Goal: Task Accomplishment & Management: Manage account settings

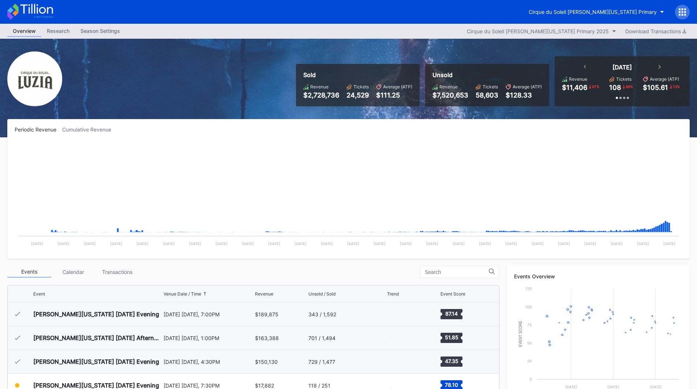
scroll to position [71, 0]
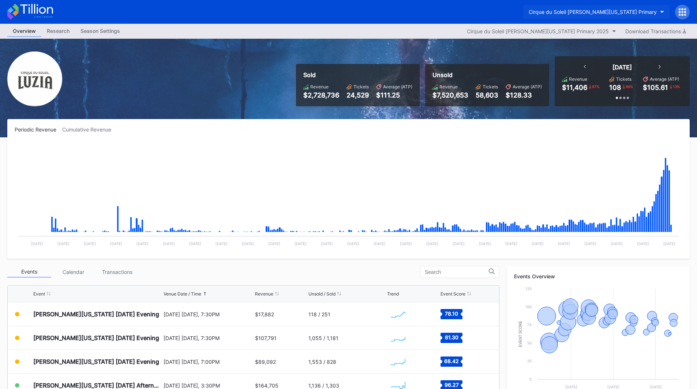
click at [625, 12] on div "Cirque du Soleil [PERSON_NAME][US_STATE] Primary" at bounding box center [592, 12] width 128 height 6
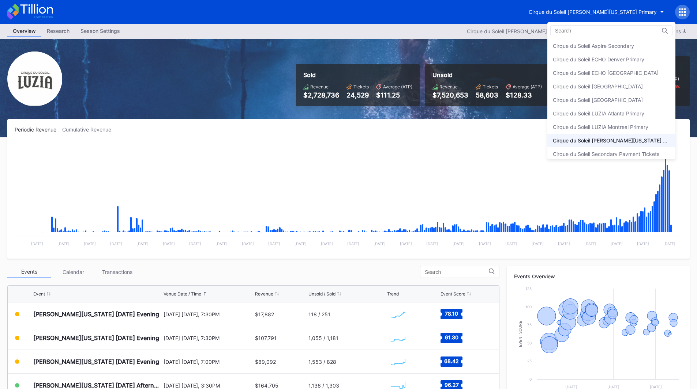
scroll to position [5, 0]
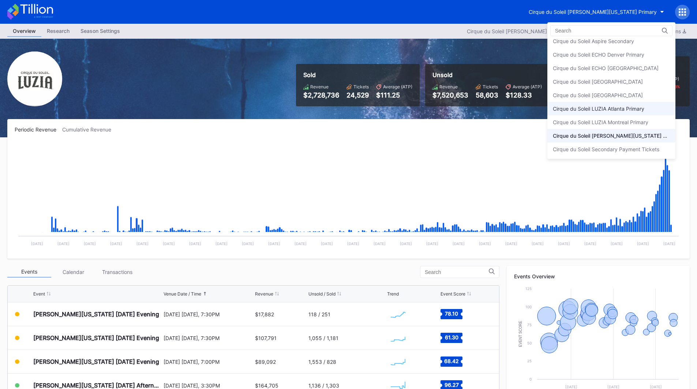
click at [644, 112] on div "Cirque du Soleil LUZIA Atlanta Primary" at bounding box center [598, 109] width 91 height 6
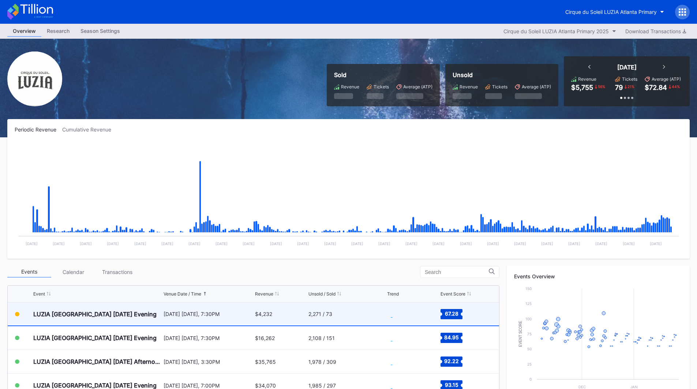
scroll to position [73, 0]
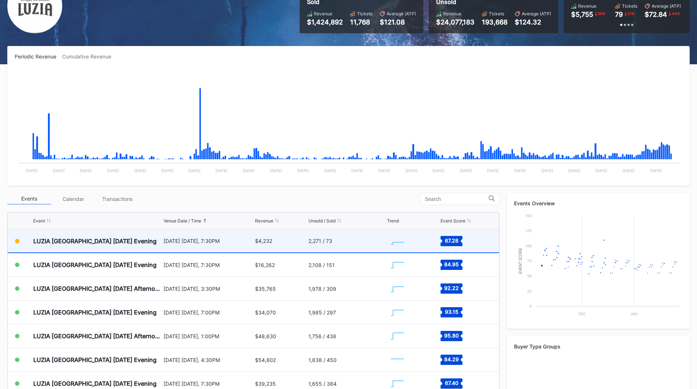
click at [148, 244] on div "LUZIA [GEOGRAPHIC_DATA] [DATE] Evening" at bounding box center [97, 241] width 128 height 23
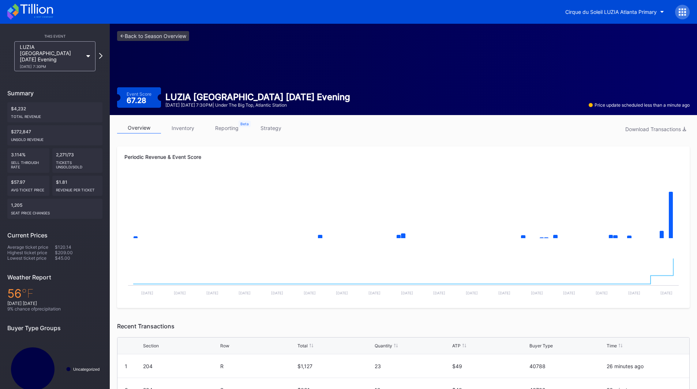
click at [264, 125] on link "strategy" at bounding box center [271, 127] width 44 height 11
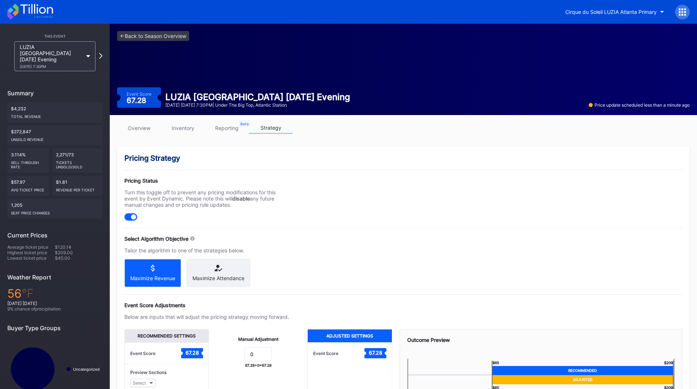
click at [176, 130] on link "inventory" at bounding box center [183, 127] width 44 height 11
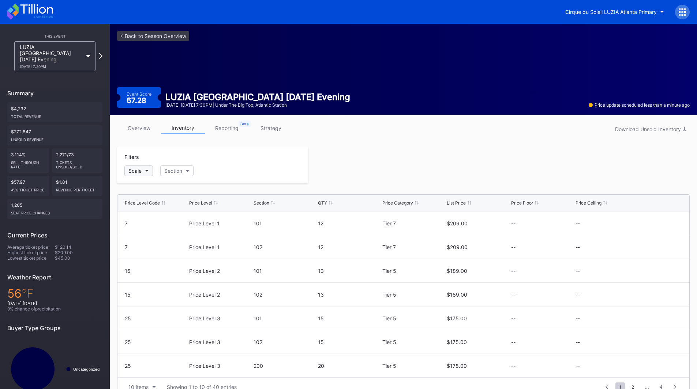
click at [145, 169] on button "Scale" at bounding box center [138, 171] width 29 height 11
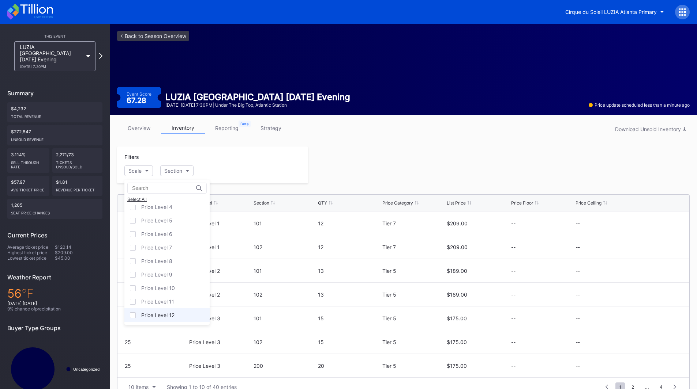
scroll to position [14, 0]
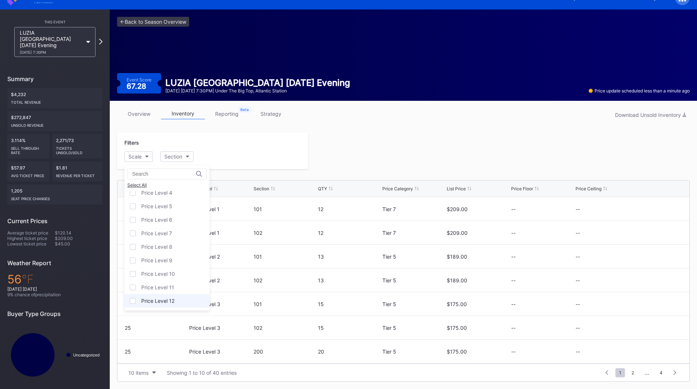
click at [154, 302] on div "Price Level 12" at bounding box center [157, 301] width 33 height 6
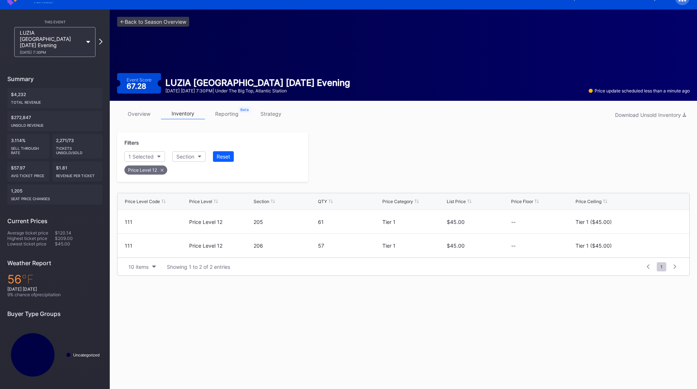
scroll to position [13, 0]
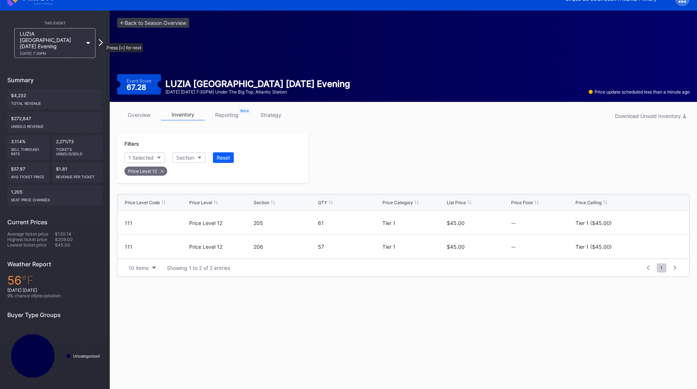
click at [101, 39] on icon at bounding box center [101, 42] width 4 height 7
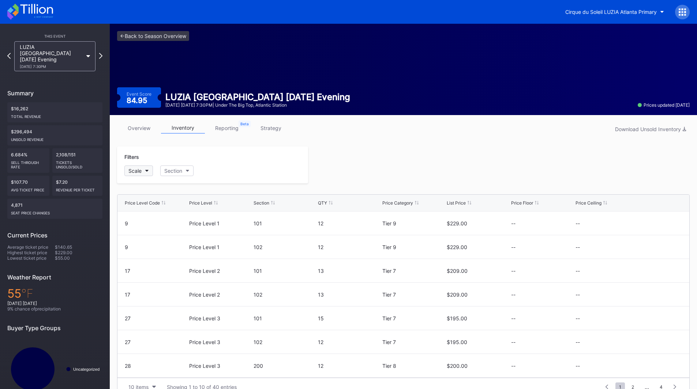
click at [141, 169] on div "Scale" at bounding box center [134, 171] width 13 height 6
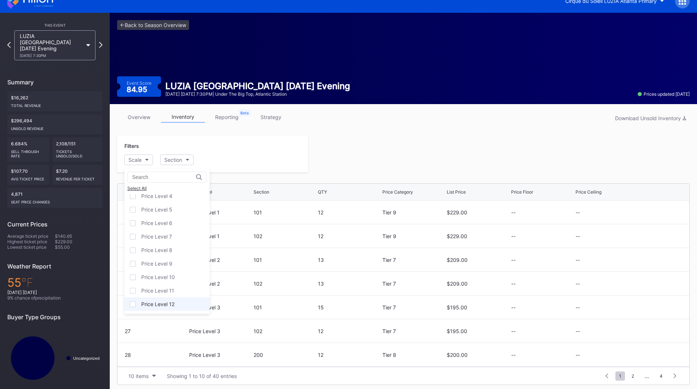
scroll to position [14, 0]
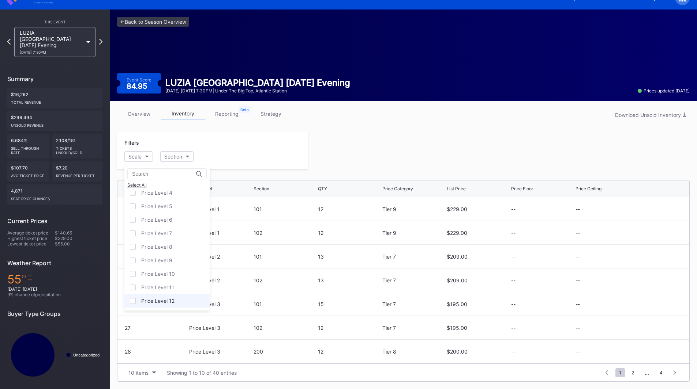
click at [167, 301] on div "Price Level 12" at bounding box center [157, 301] width 33 height 6
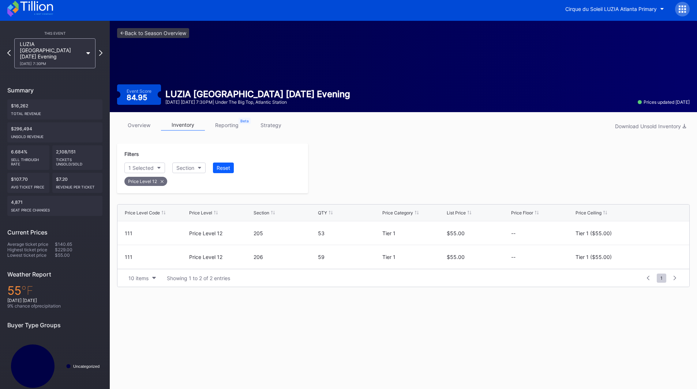
scroll to position [0, 0]
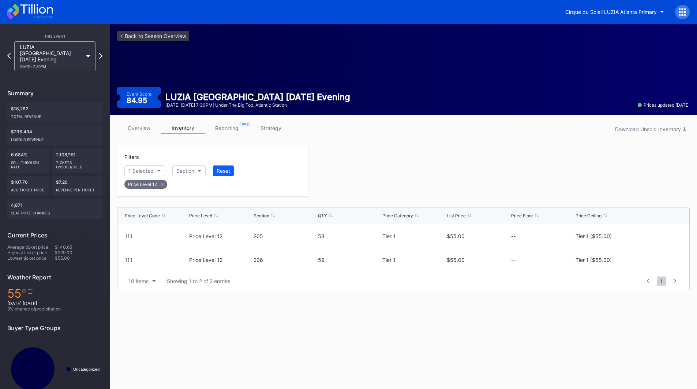
click at [31, 13] on icon at bounding box center [36, 9] width 33 height 10
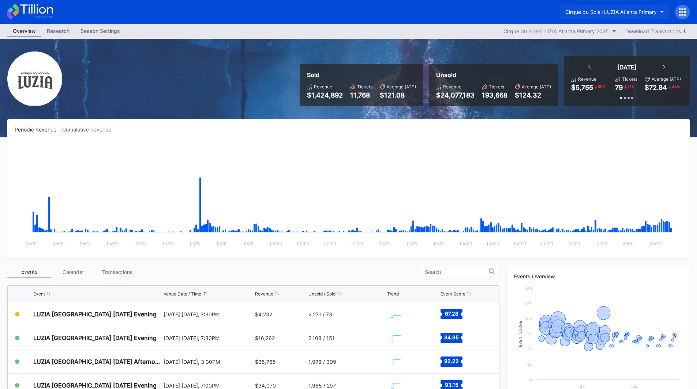
click at [602, 9] on div "Cirque du Soleil LUZIA Atlanta Primary" at bounding box center [610, 12] width 91 height 6
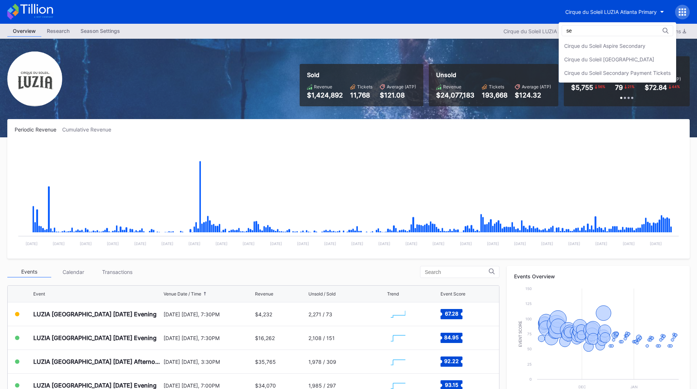
type input "s"
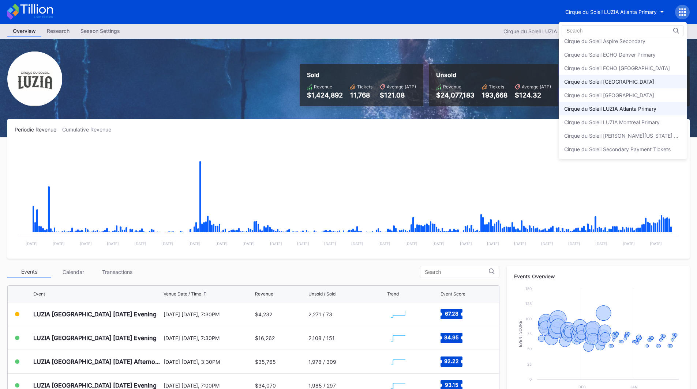
scroll to position [73, 0]
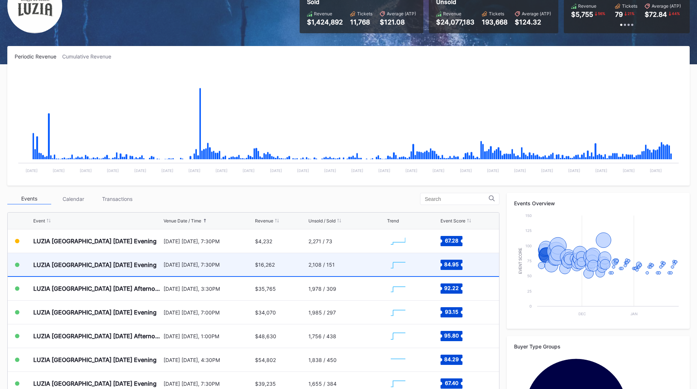
click at [133, 271] on div "LUZIA [GEOGRAPHIC_DATA] [DATE] Evening" at bounding box center [97, 264] width 128 height 23
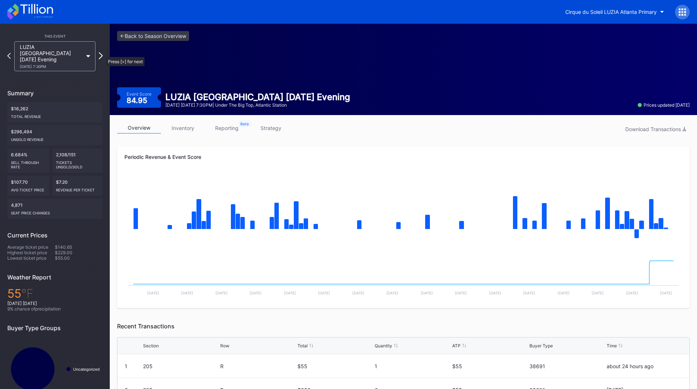
click at [102, 53] on icon at bounding box center [101, 55] width 4 height 7
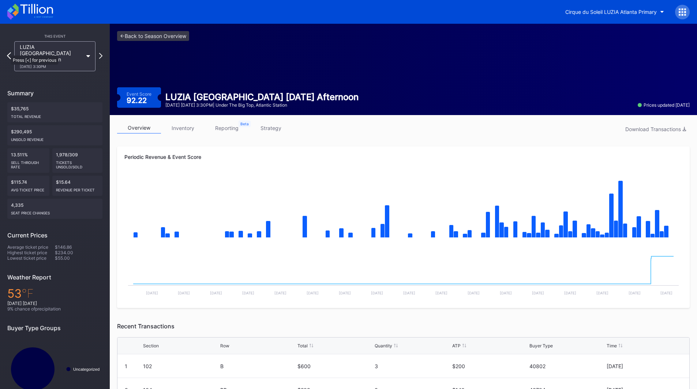
click at [7, 52] on icon at bounding box center [9, 55] width 4 height 7
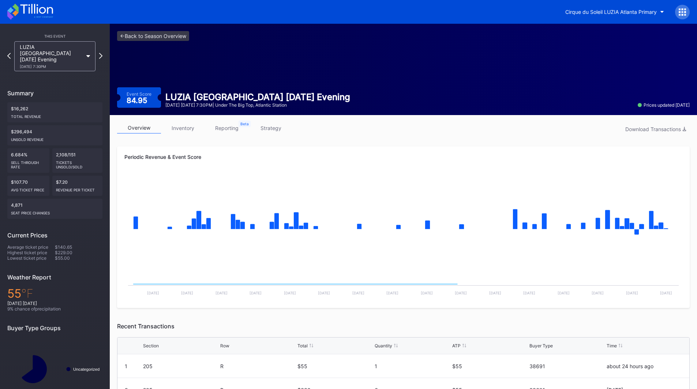
click at [184, 126] on link "inventory" at bounding box center [183, 127] width 44 height 11
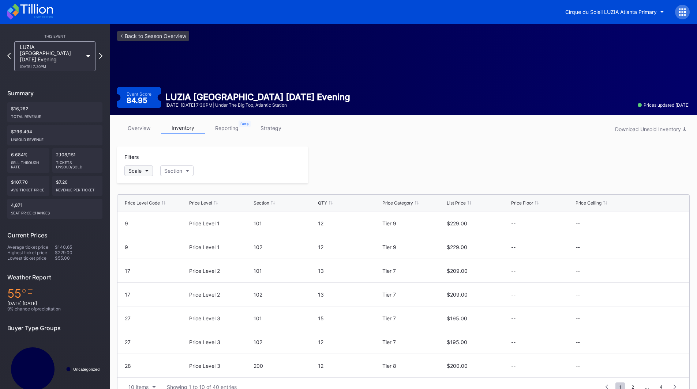
click at [147, 174] on button "Scale" at bounding box center [138, 171] width 29 height 11
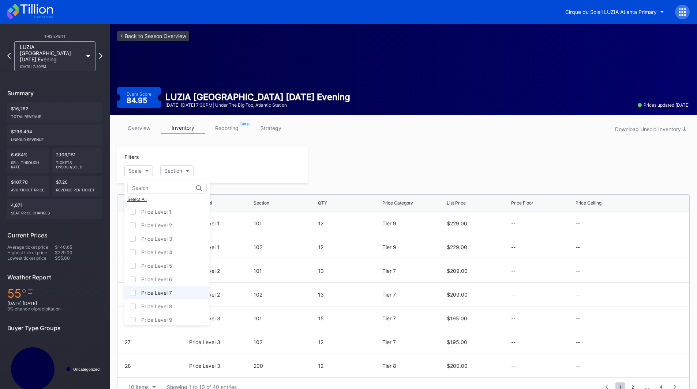
scroll to position [45, 0]
click at [165, 313] on div "Price Level 12" at bounding box center [157, 315] width 33 height 6
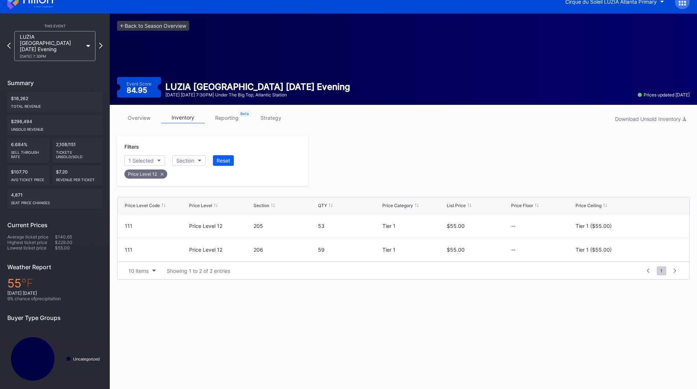
scroll to position [13, 0]
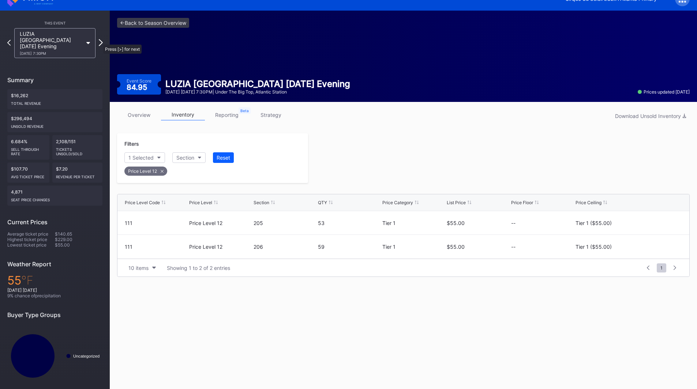
click at [99, 41] on icon at bounding box center [101, 42] width 4 height 7
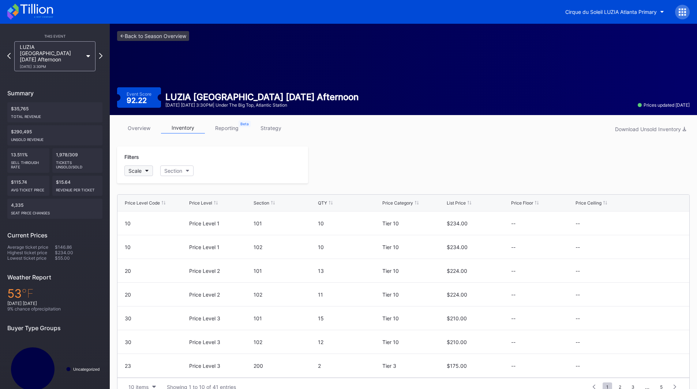
click at [147, 169] on button "Scale" at bounding box center [138, 171] width 29 height 11
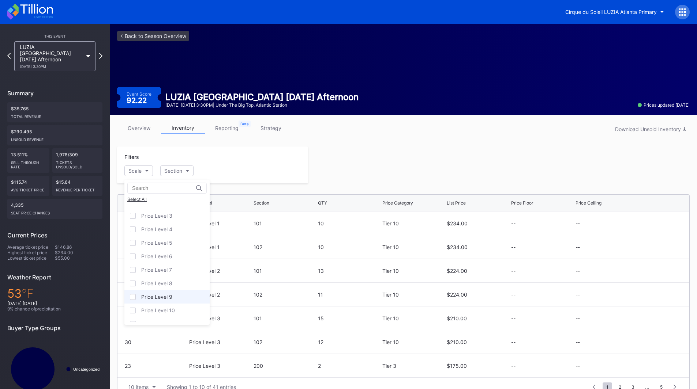
scroll to position [45, 0]
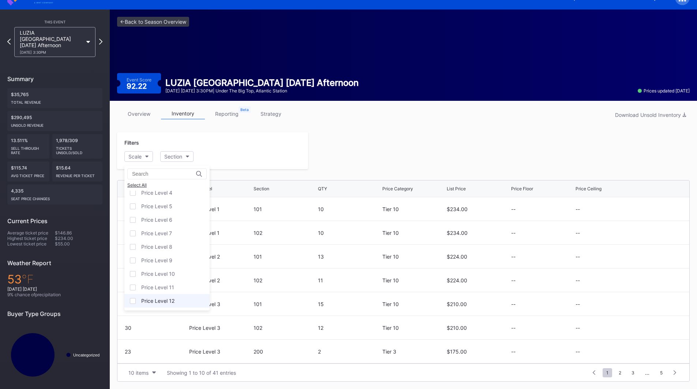
click at [158, 299] on div "Price Level 12" at bounding box center [157, 301] width 33 height 6
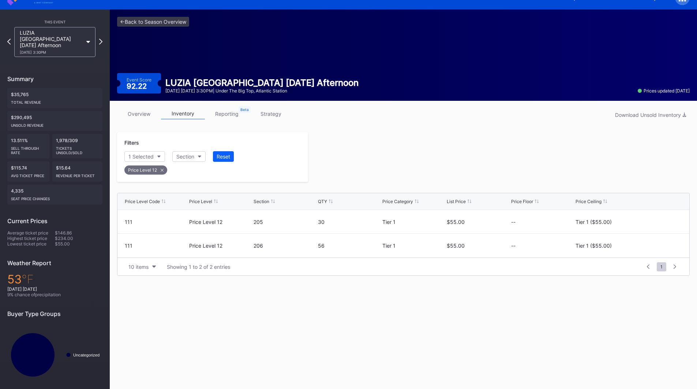
scroll to position [13, 0]
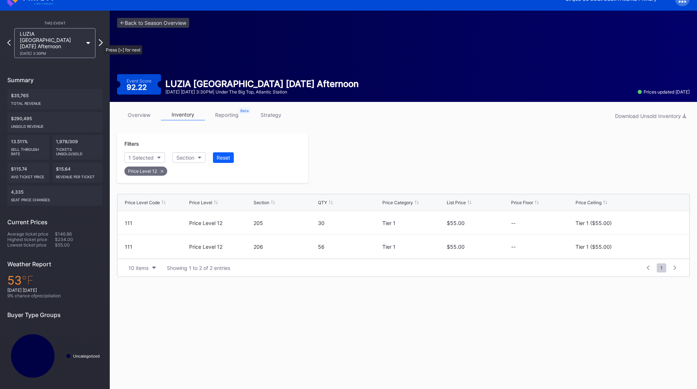
click at [100, 42] on icon at bounding box center [101, 42] width 4 height 7
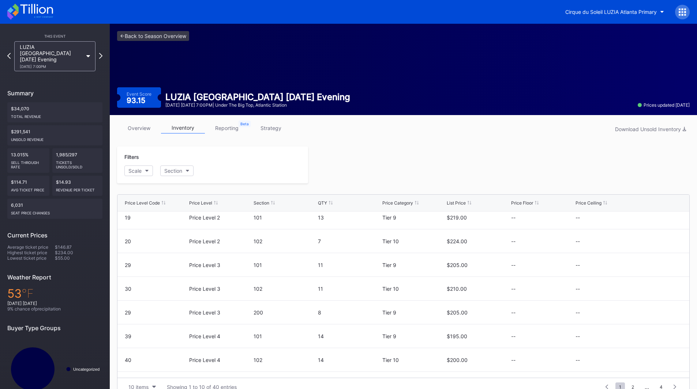
scroll to position [71, 0]
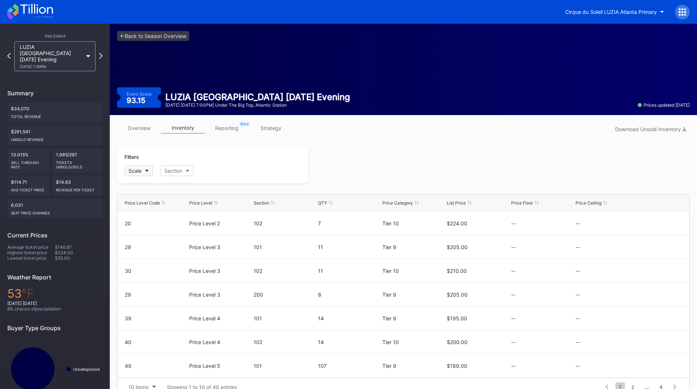
click at [142, 171] on button "Scale" at bounding box center [138, 171] width 29 height 11
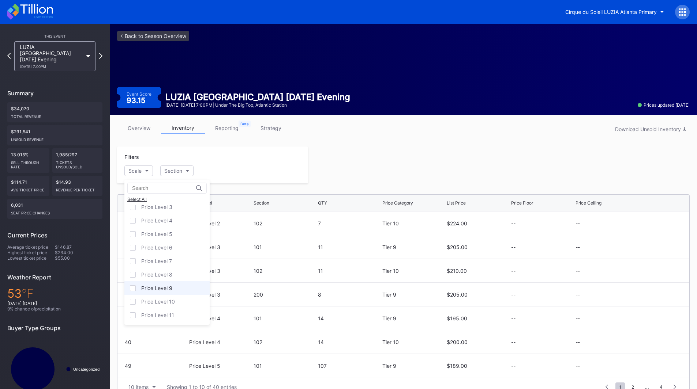
scroll to position [45, 0]
click at [169, 317] on div "Price Level 12" at bounding box center [157, 315] width 33 height 6
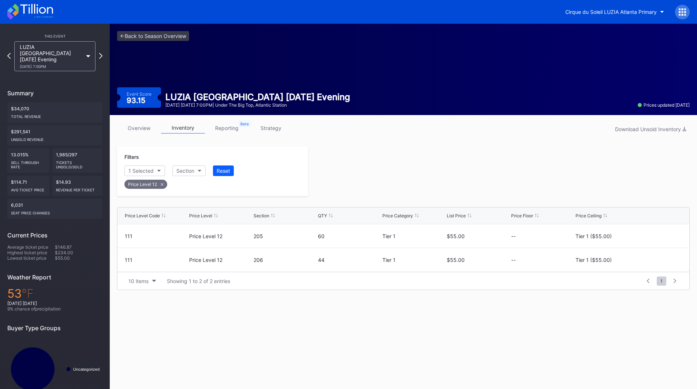
scroll to position [0, 0]
click at [100, 53] on icon at bounding box center [101, 55] width 4 height 7
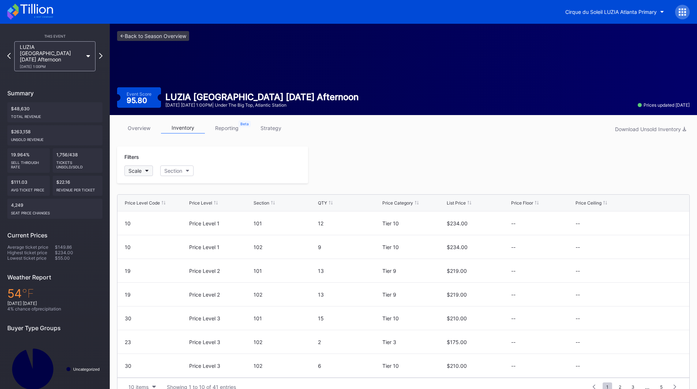
click at [143, 170] on button "Scale" at bounding box center [138, 171] width 29 height 11
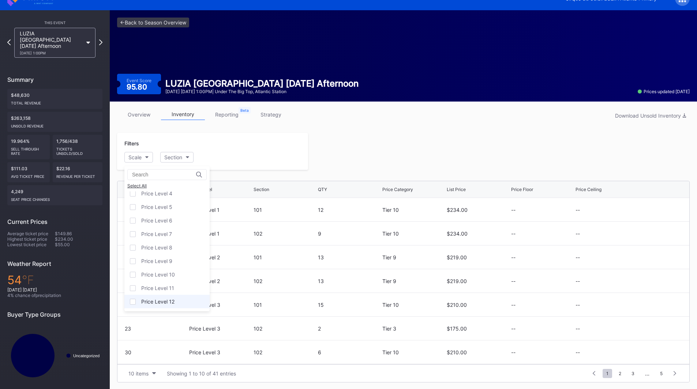
scroll to position [14, 0]
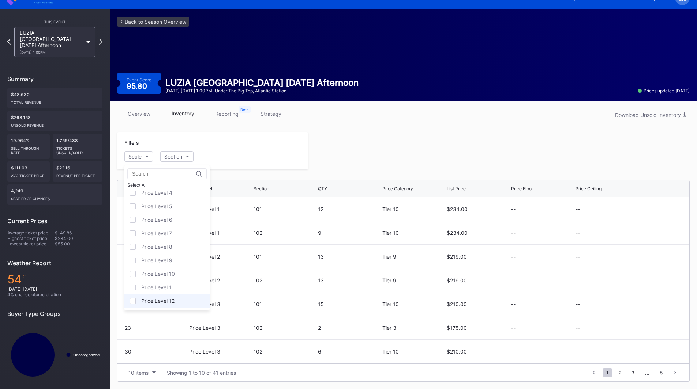
click at [169, 305] on div "Price Level 12" at bounding box center [166, 301] width 85 height 14
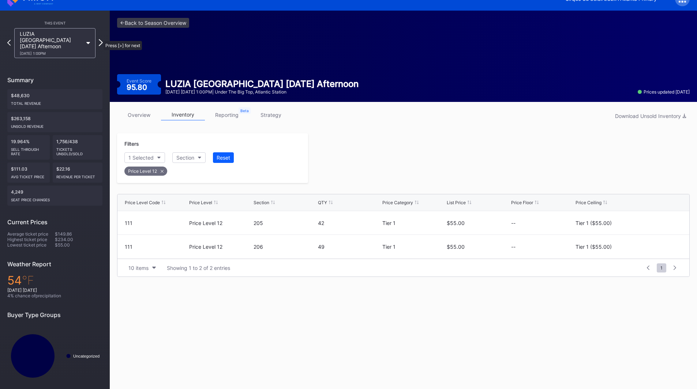
click at [101, 39] on icon at bounding box center [101, 42] width 4 height 7
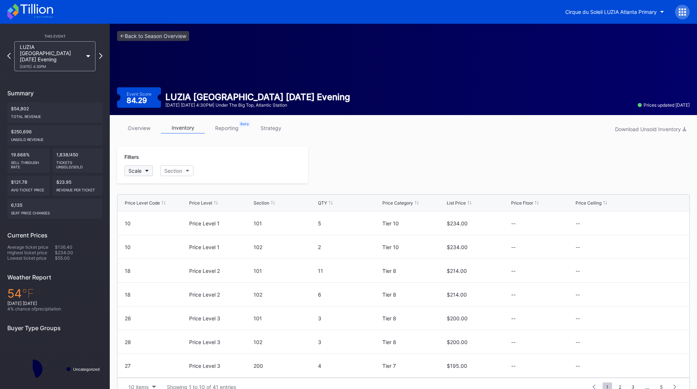
click at [142, 170] on button "Scale" at bounding box center [138, 171] width 29 height 11
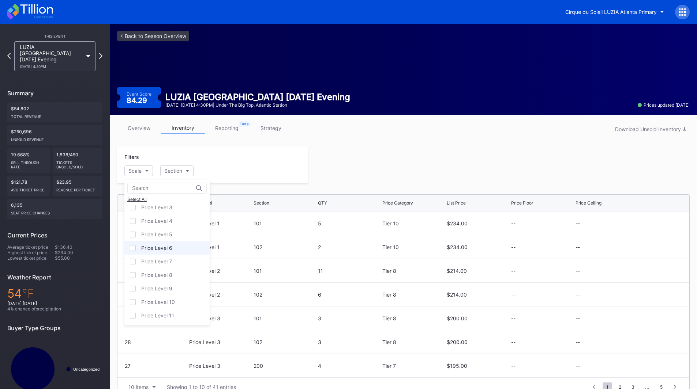
scroll to position [45, 0]
drag, startPoint x: 163, startPoint y: 311, endPoint x: 170, endPoint y: 309, distance: 6.8
click at [163, 312] on div "Price Level 12" at bounding box center [166, 316] width 85 height 14
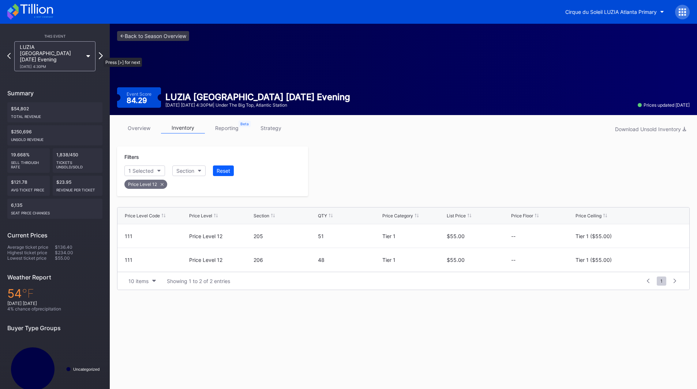
click at [100, 54] on icon at bounding box center [101, 55] width 4 height 7
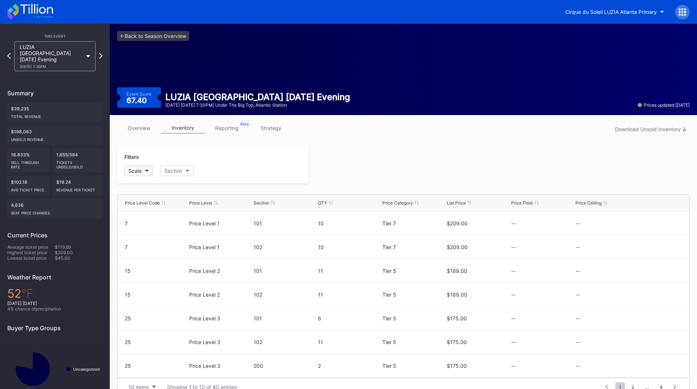
click at [144, 169] on button "Scale" at bounding box center [138, 171] width 29 height 11
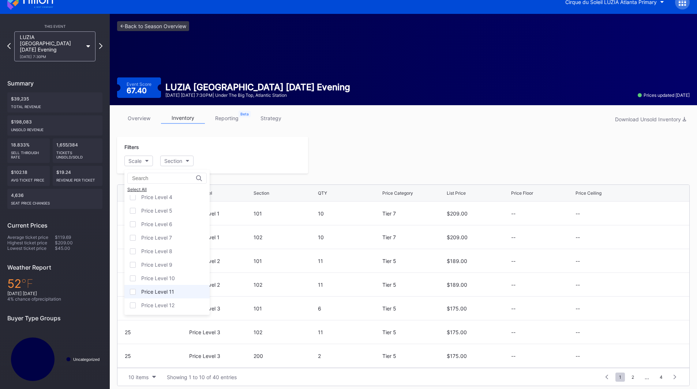
scroll to position [14, 0]
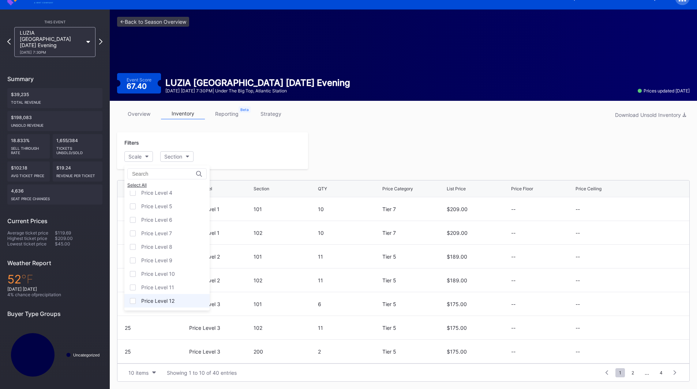
click at [170, 299] on div "Price Level 12" at bounding box center [157, 301] width 33 height 6
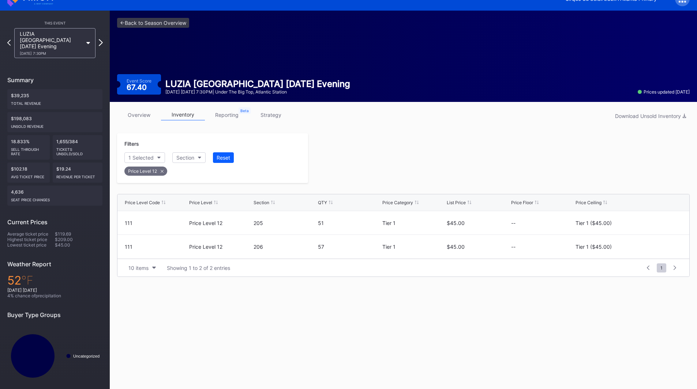
click at [102, 39] on icon at bounding box center [101, 42] width 4 height 7
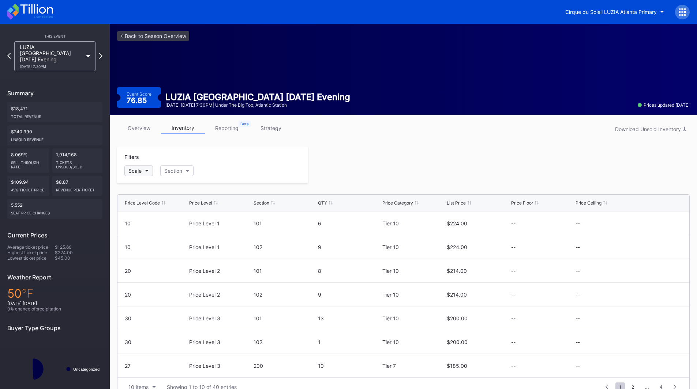
click at [145, 171] on button "Scale" at bounding box center [138, 171] width 29 height 11
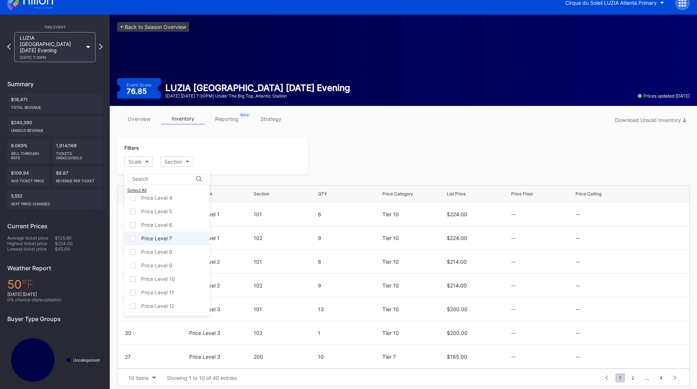
scroll to position [14, 0]
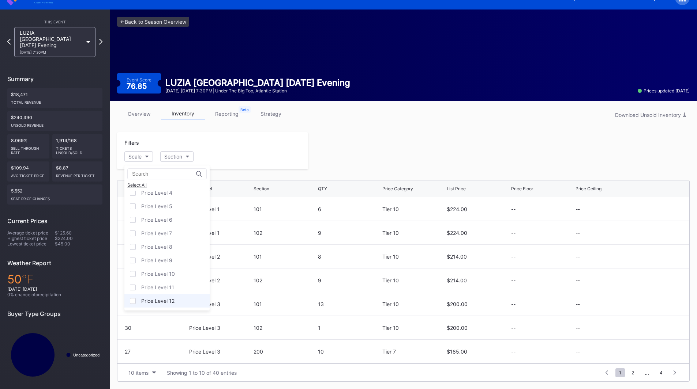
click at [170, 304] on div "Price Level 12" at bounding box center [157, 301] width 33 height 6
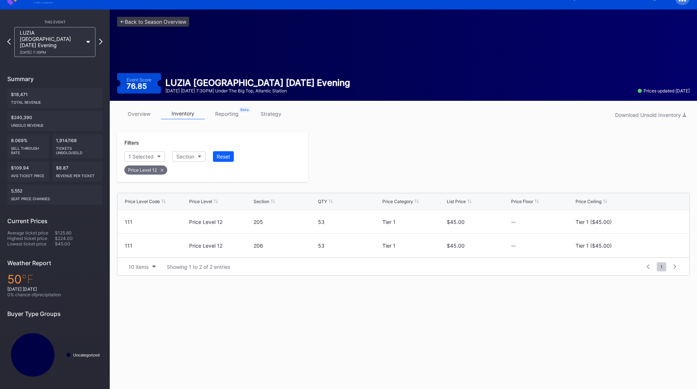
scroll to position [13, 0]
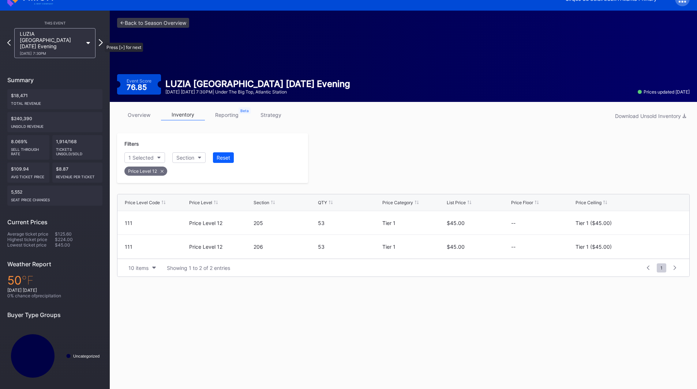
click at [101, 39] on icon at bounding box center [101, 42] width 4 height 7
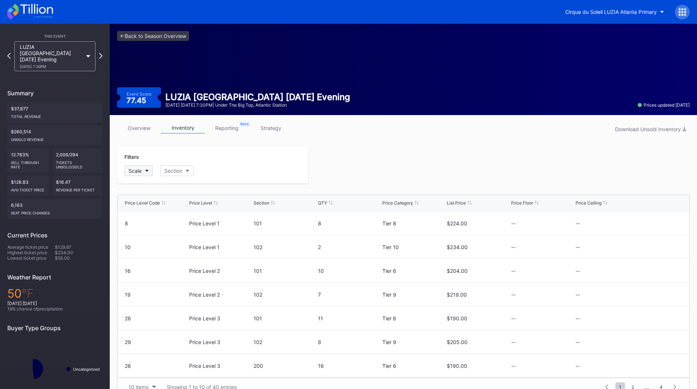
click at [145, 174] on button "Scale" at bounding box center [138, 171] width 29 height 11
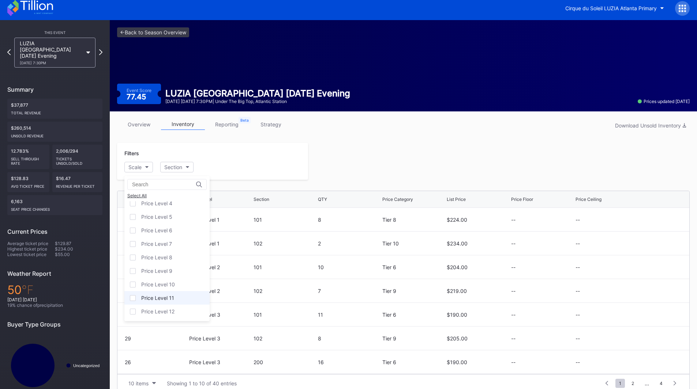
scroll to position [14, 0]
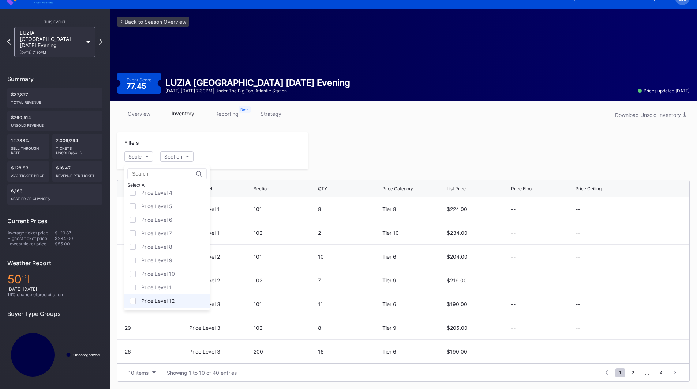
click at [159, 301] on div "Price Level 12" at bounding box center [157, 301] width 33 height 6
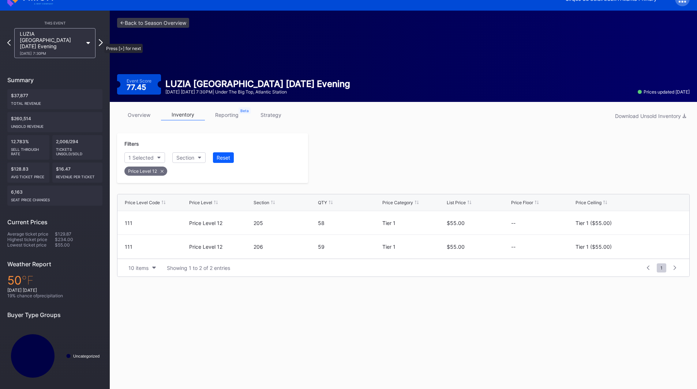
click at [101, 40] on icon at bounding box center [101, 42] width 4 height 7
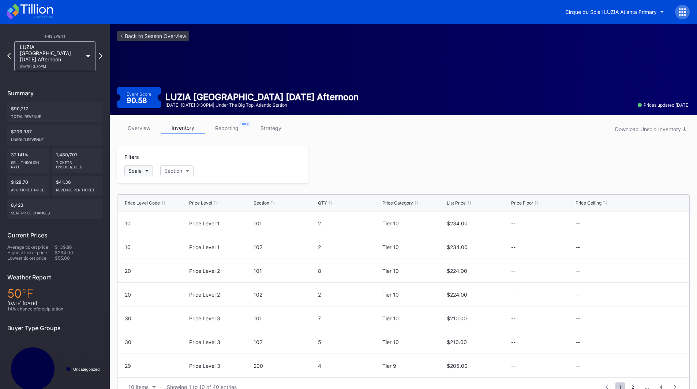
click at [146, 173] on button "Scale" at bounding box center [138, 171] width 29 height 11
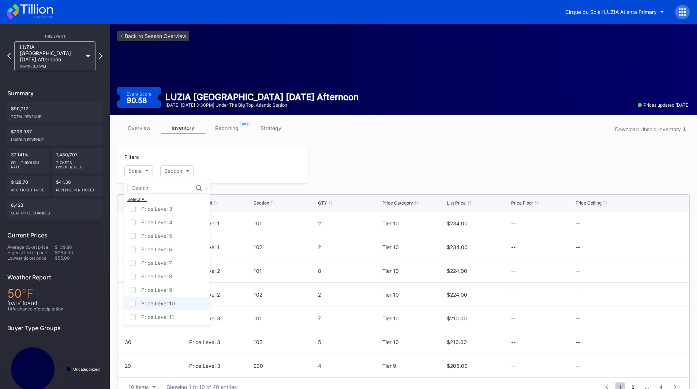
scroll to position [45, 0]
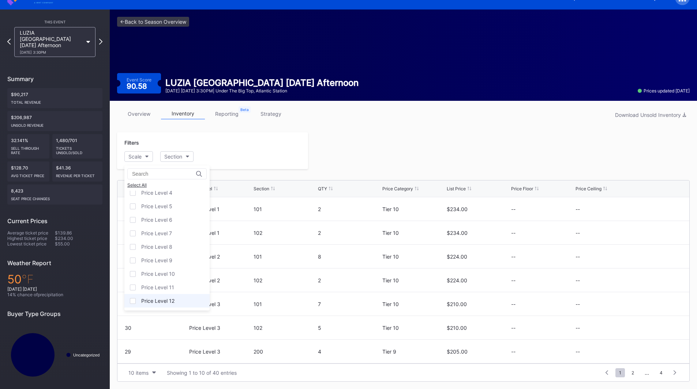
click at [168, 301] on div "Price Level 12" at bounding box center [157, 301] width 33 height 6
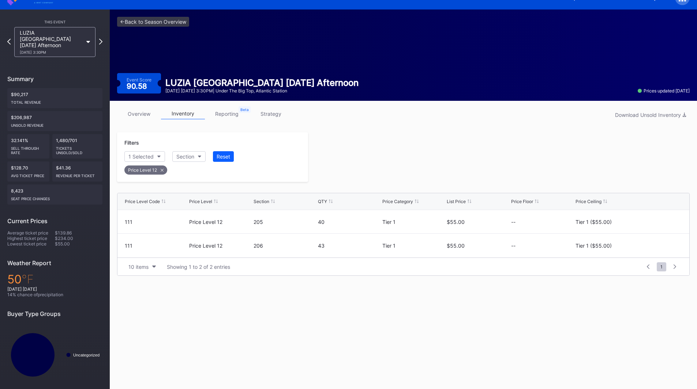
scroll to position [13, 0]
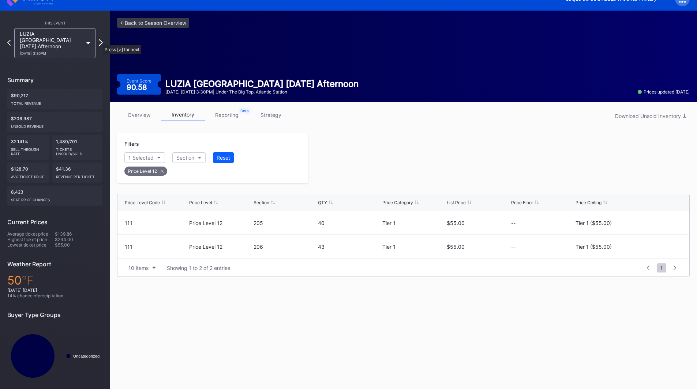
click at [99, 41] on icon at bounding box center [101, 42] width 4 height 7
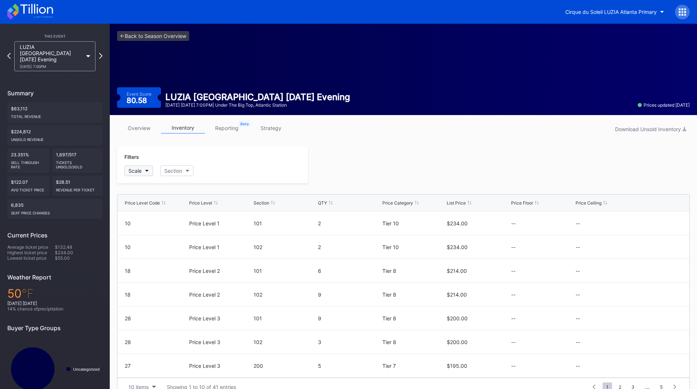
click at [148, 173] on button "Scale" at bounding box center [138, 171] width 29 height 11
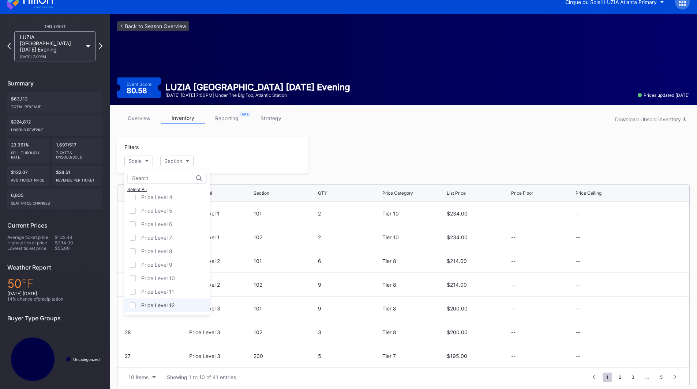
scroll to position [14, 0]
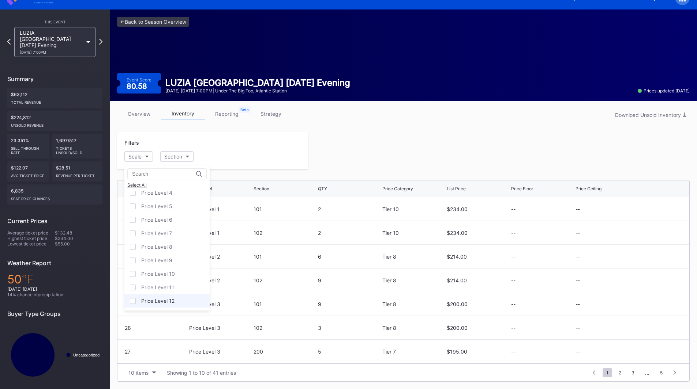
click at [157, 304] on div "Price Level 12" at bounding box center [157, 301] width 33 height 6
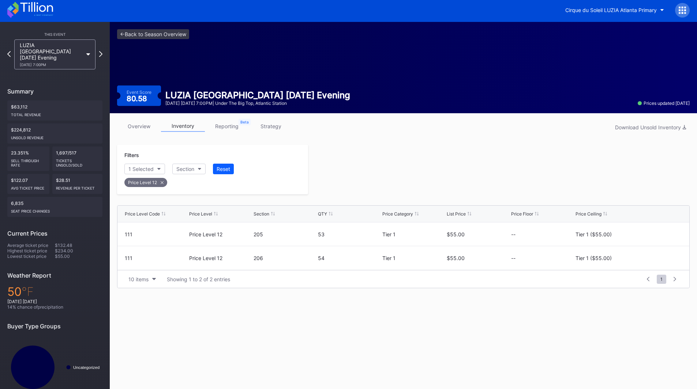
scroll to position [0, 0]
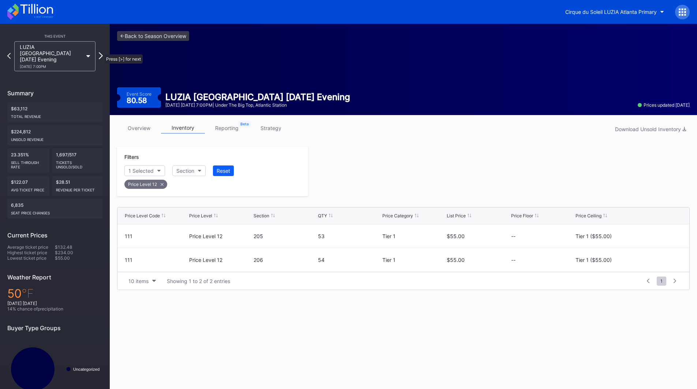
click at [101, 52] on icon at bounding box center [101, 55] width 4 height 7
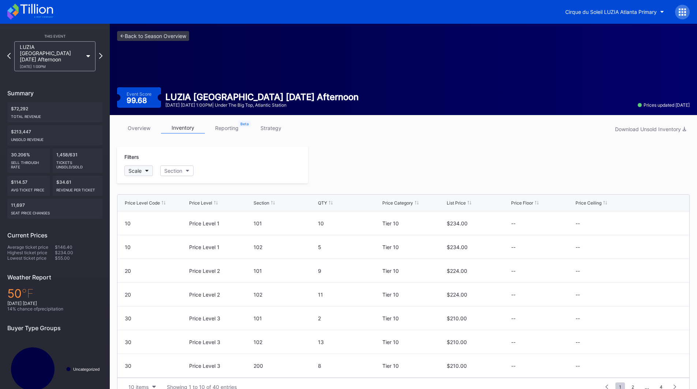
click at [145, 173] on button "Scale" at bounding box center [138, 171] width 29 height 11
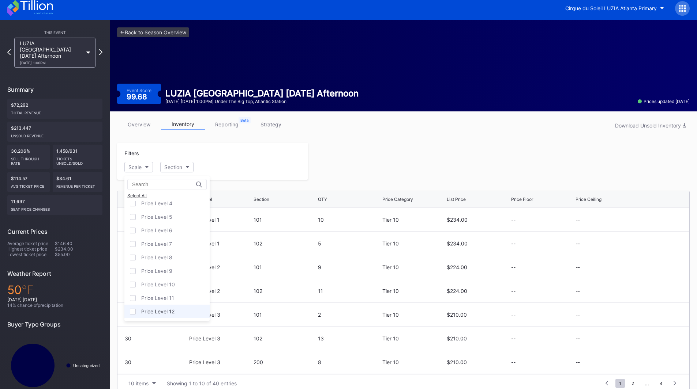
scroll to position [14, 0]
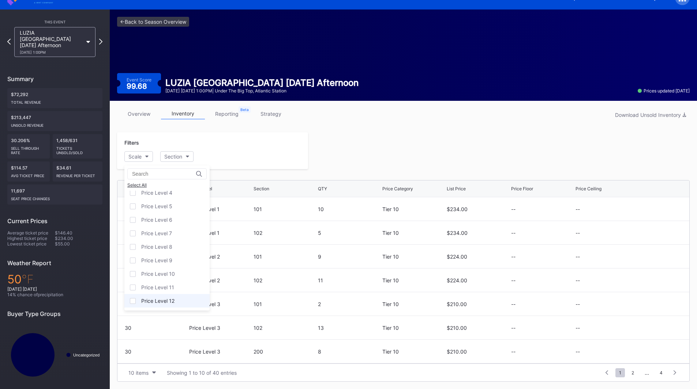
click at [162, 298] on div "Price Level 12" at bounding box center [157, 301] width 33 height 6
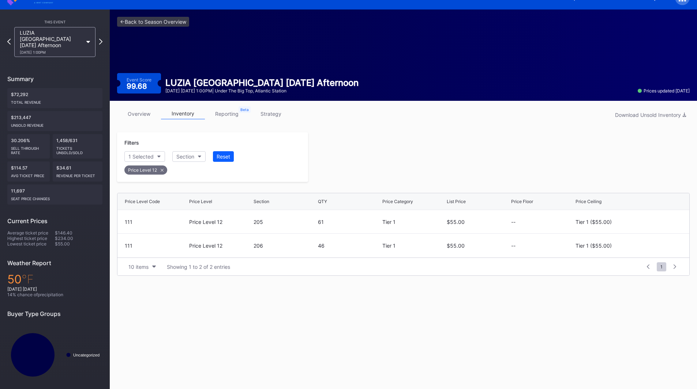
scroll to position [13, 0]
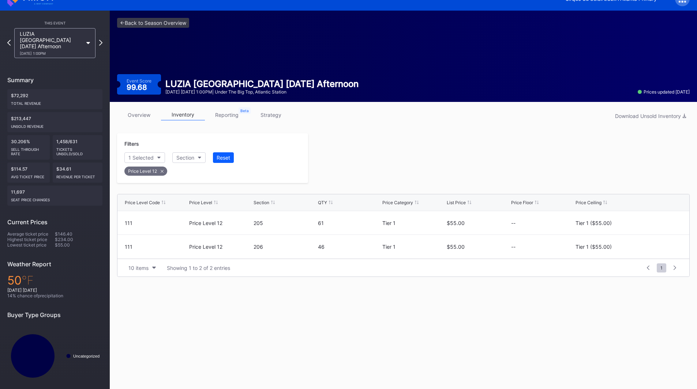
click at [103, 39] on div "This Event LUZIA [GEOGRAPHIC_DATA] [DATE] Afternoon [DATE] 1:00PM Summary $72,2…" at bounding box center [55, 203] width 110 height 385
click at [101, 41] on icon at bounding box center [101, 42] width 4 height 7
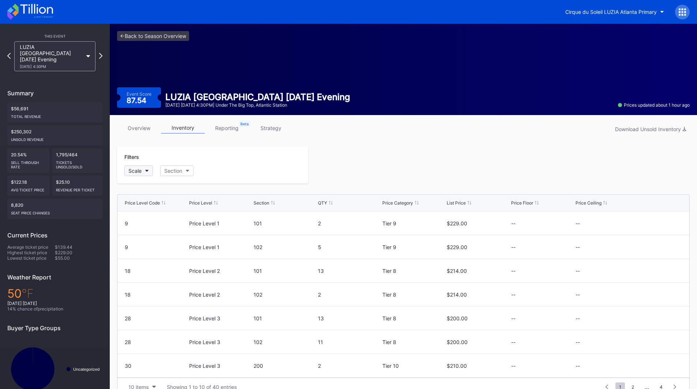
click at [143, 170] on button "Scale" at bounding box center [138, 171] width 29 height 11
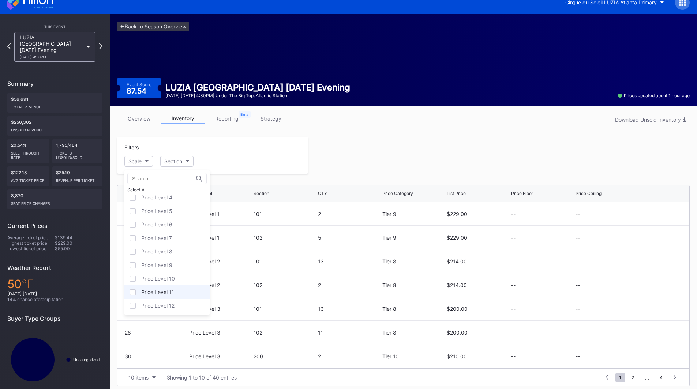
scroll to position [14, 0]
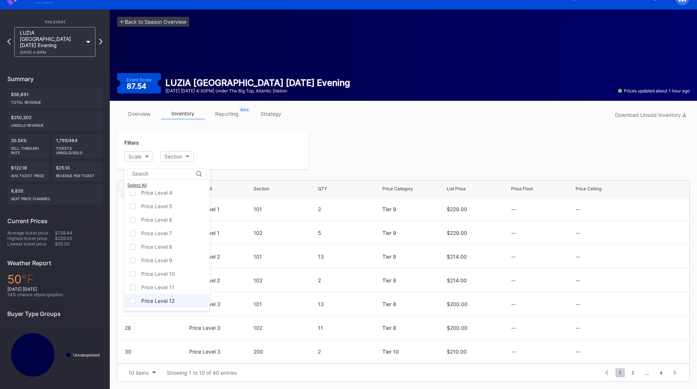
click at [150, 300] on div "Price Level 12" at bounding box center [157, 301] width 33 height 6
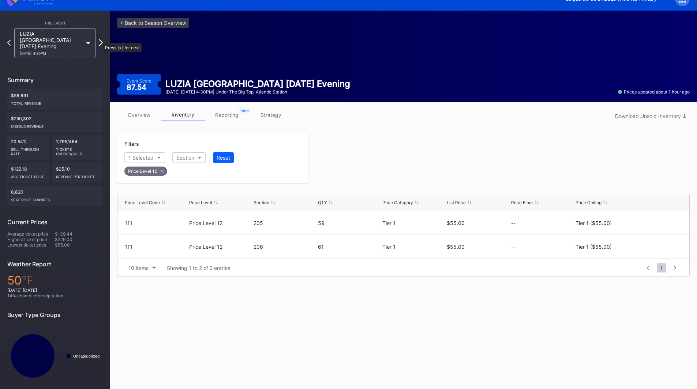
click at [100, 40] on icon at bounding box center [101, 42] width 4 height 7
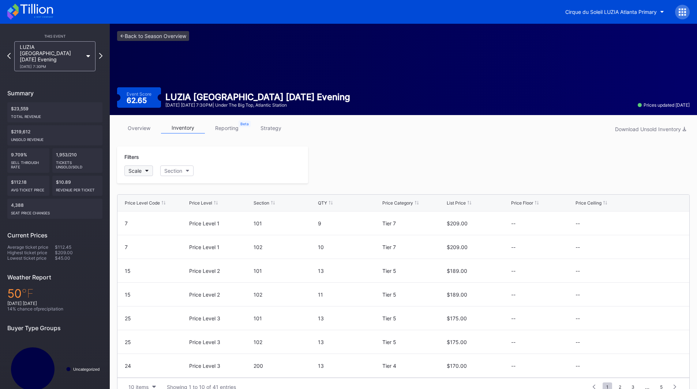
click at [143, 172] on button "Scale" at bounding box center [138, 171] width 29 height 11
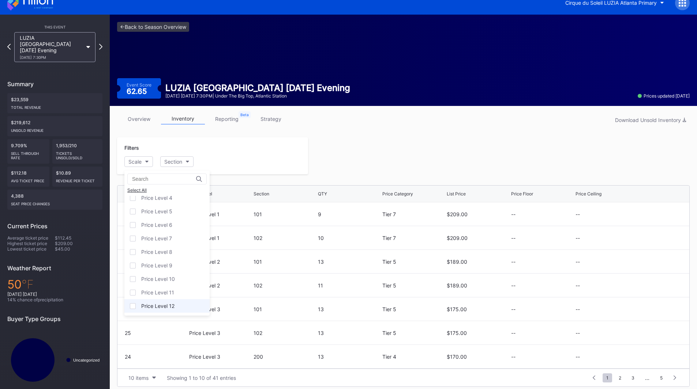
scroll to position [14, 0]
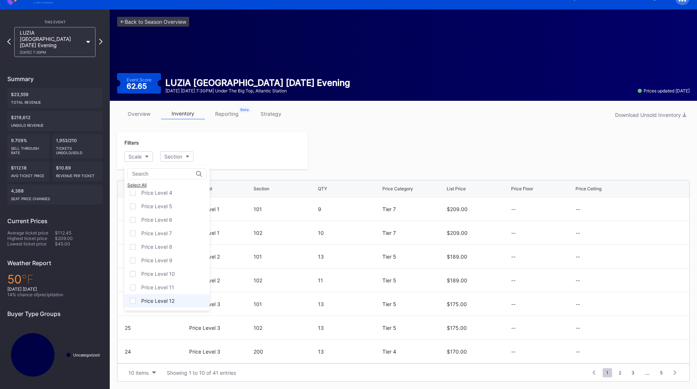
click at [173, 306] on div "Price Level 12" at bounding box center [166, 301] width 85 height 14
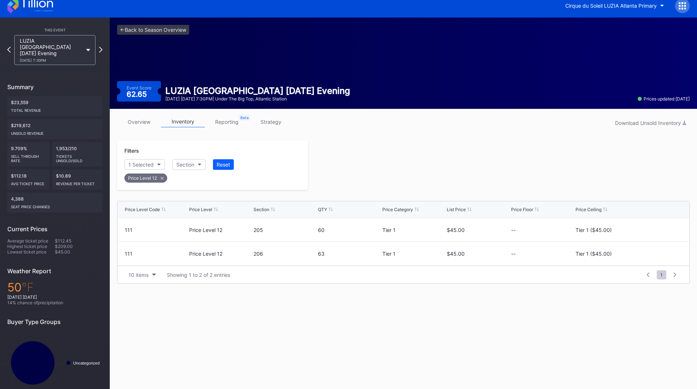
scroll to position [0, 0]
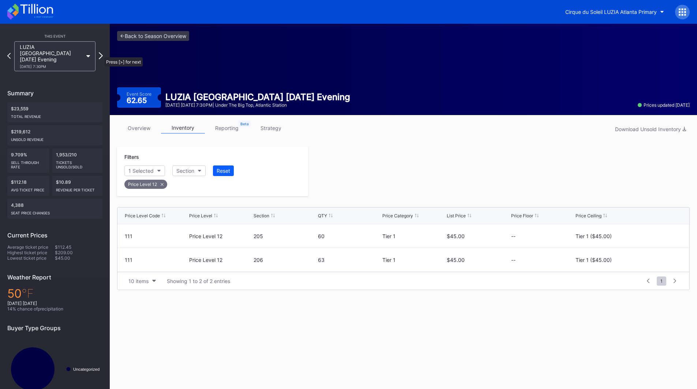
click at [101, 54] on icon at bounding box center [101, 55] width 4 height 7
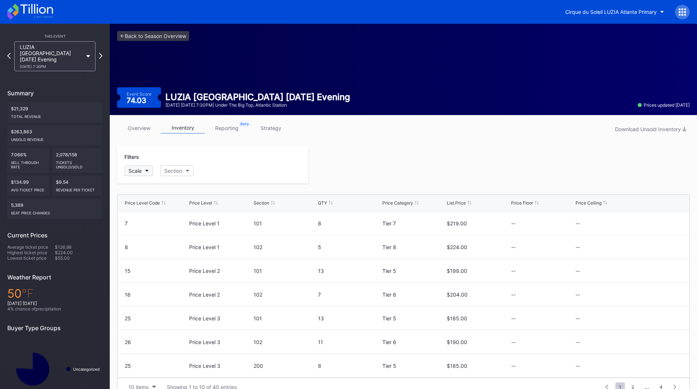
click at [146, 171] on icon "button" at bounding box center [147, 171] width 4 height 2
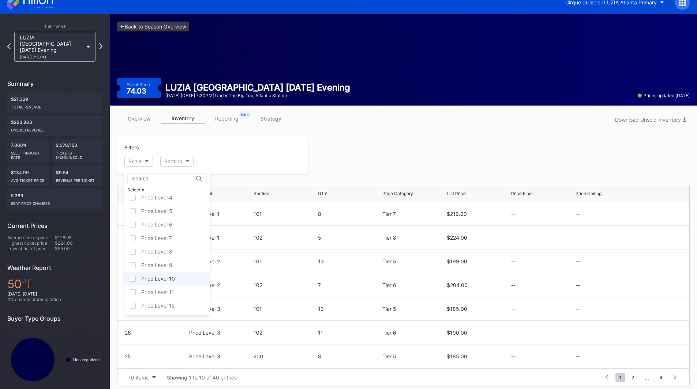
scroll to position [14, 0]
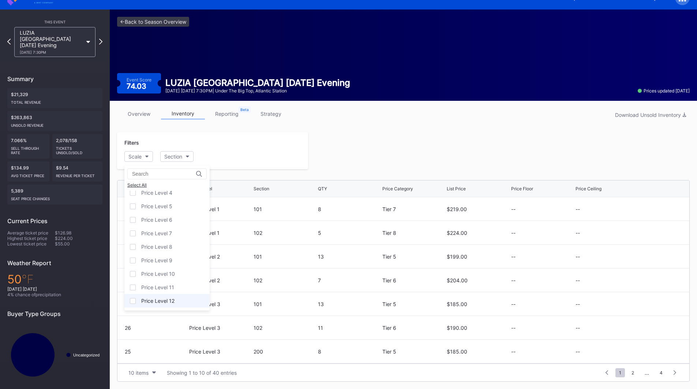
click at [169, 299] on div "Price Level 12" at bounding box center [157, 301] width 33 height 6
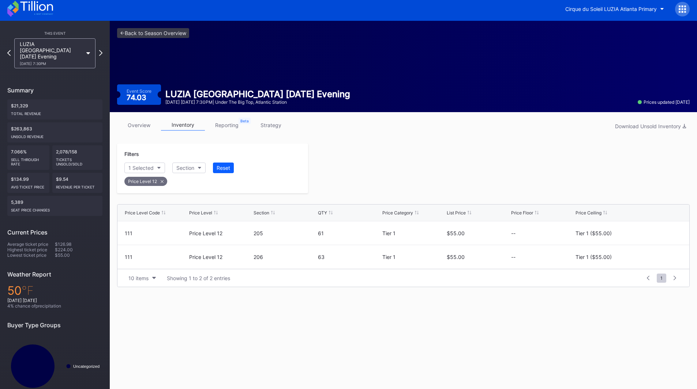
scroll to position [0, 0]
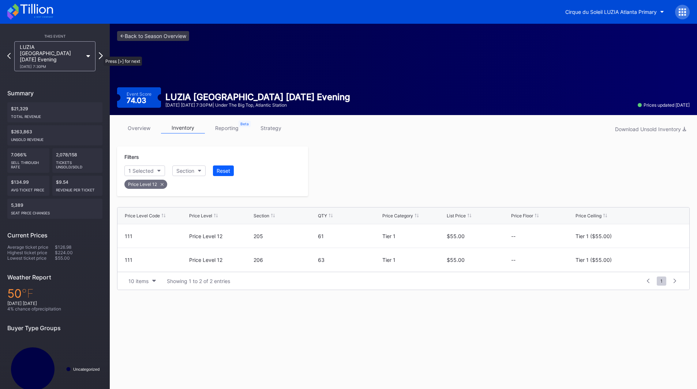
click at [100, 53] on icon at bounding box center [101, 55] width 4 height 7
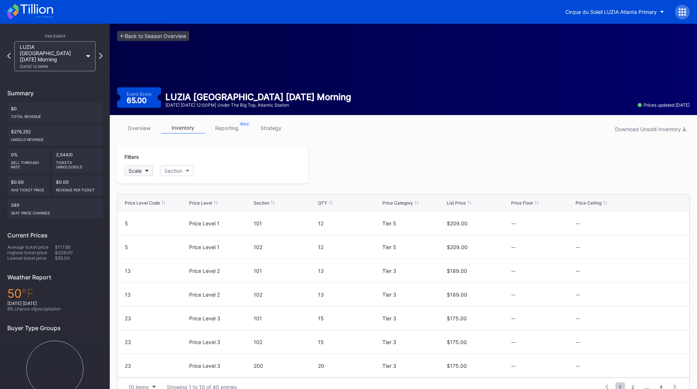
click at [144, 168] on button "Scale" at bounding box center [138, 171] width 29 height 11
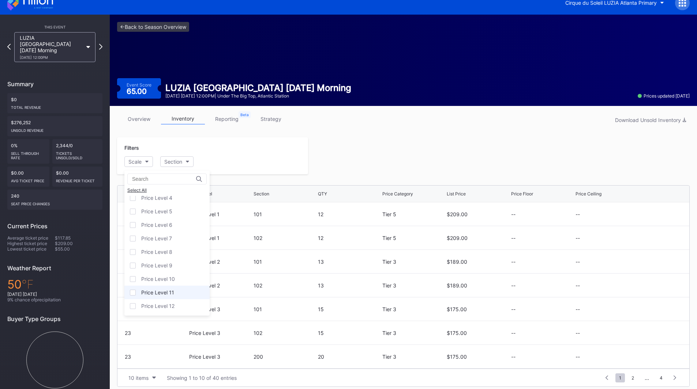
scroll to position [14, 0]
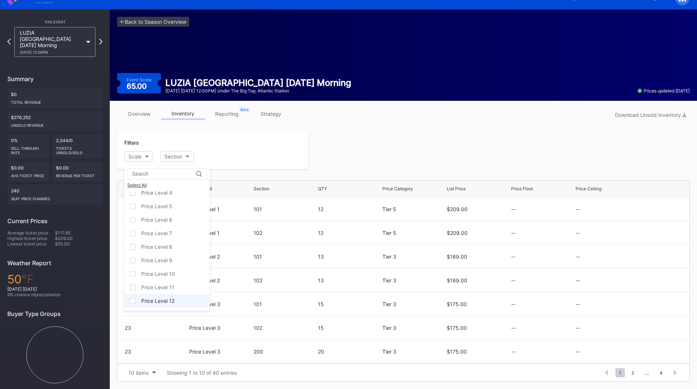
click at [167, 302] on div "Price Level 12" at bounding box center [157, 301] width 33 height 6
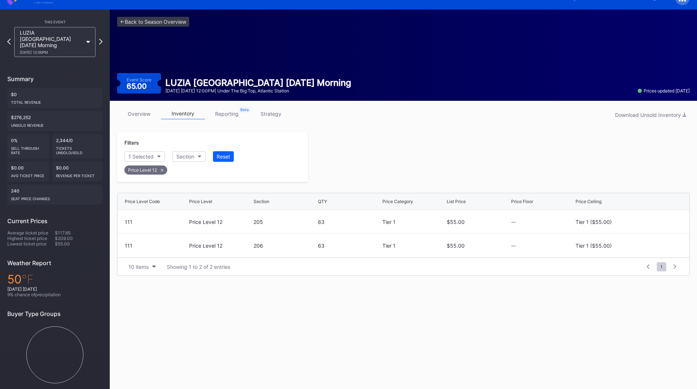
scroll to position [13, 0]
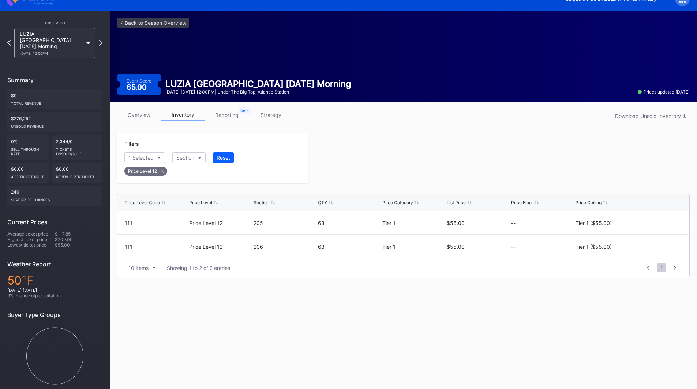
click at [98, 37] on div "LUZIA [GEOGRAPHIC_DATA] [DATE] Morning [DATE] 12:00PM" at bounding box center [55, 43] width 88 height 30
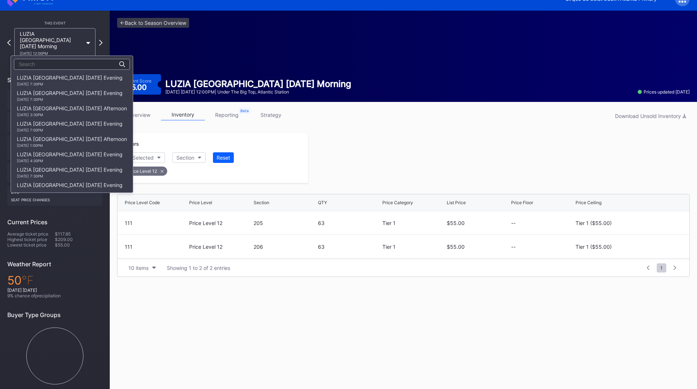
scroll to position [230, 0]
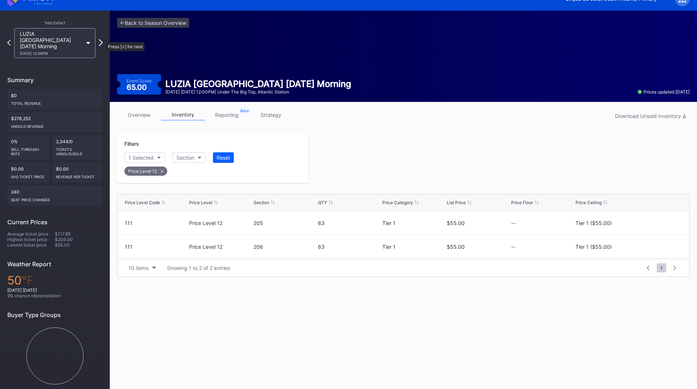
click at [102, 39] on icon at bounding box center [101, 42] width 4 height 7
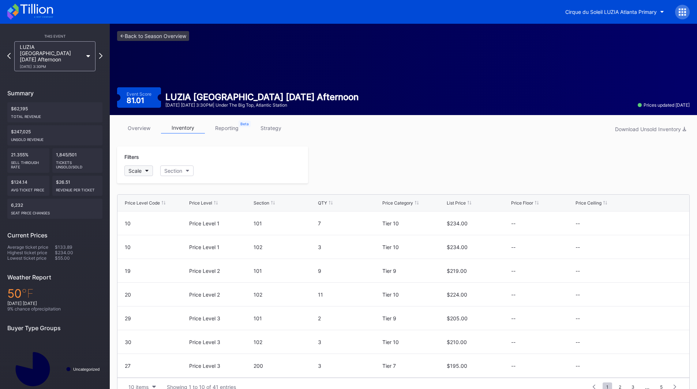
click at [137, 172] on div "Scale" at bounding box center [134, 171] width 13 height 6
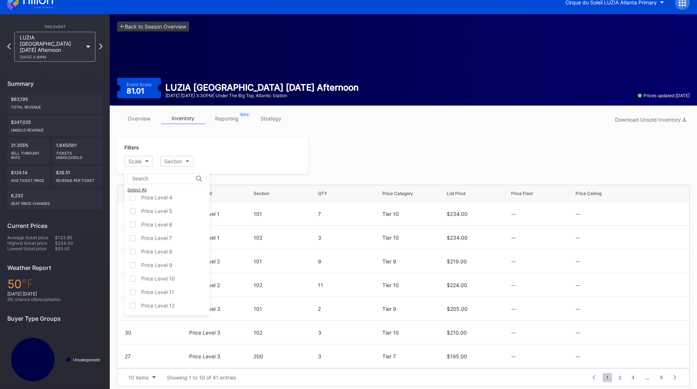
scroll to position [14, 0]
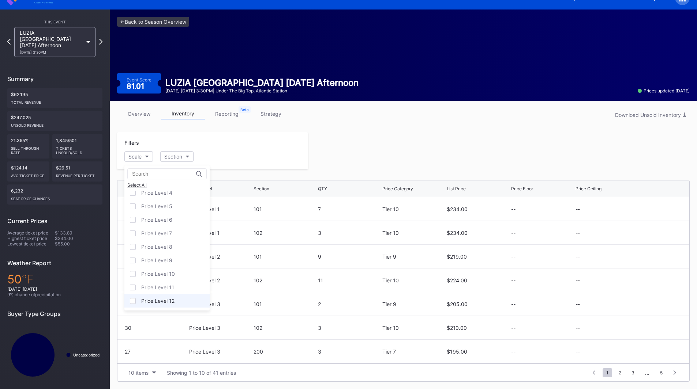
click at [164, 303] on div "Price Level 12" at bounding box center [157, 301] width 33 height 6
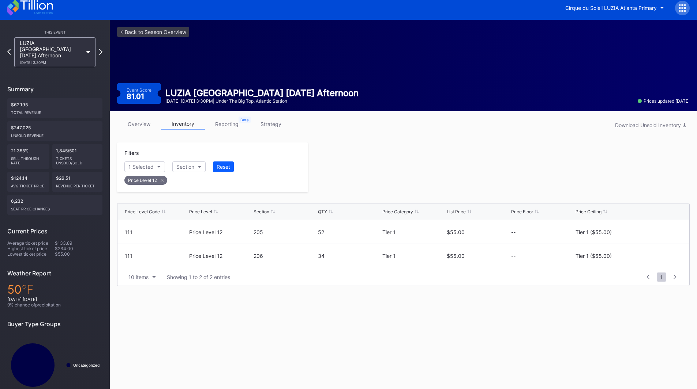
scroll to position [0, 0]
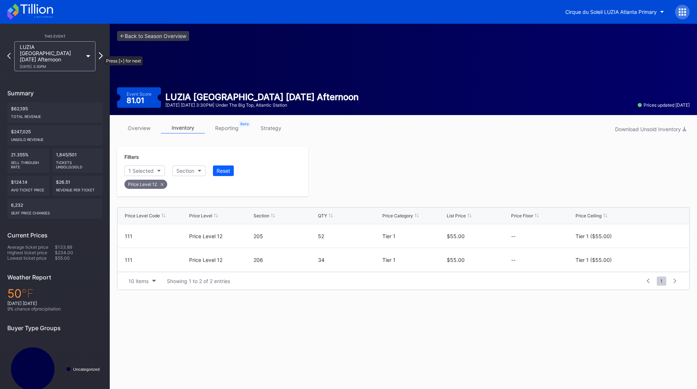
click at [101, 53] on icon at bounding box center [101, 55] width 4 height 7
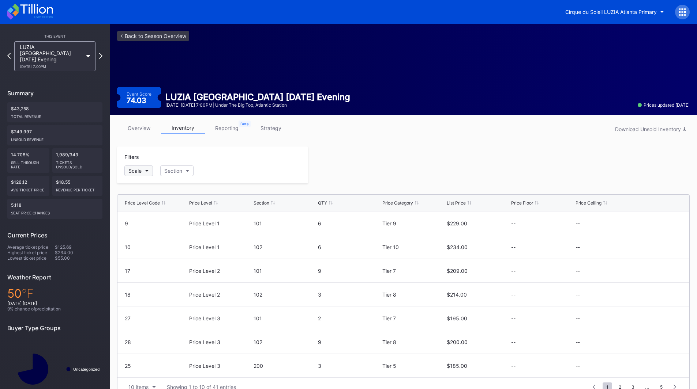
click at [144, 166] on button "Scale" at bounding box center [138, 171] width 29 height 11
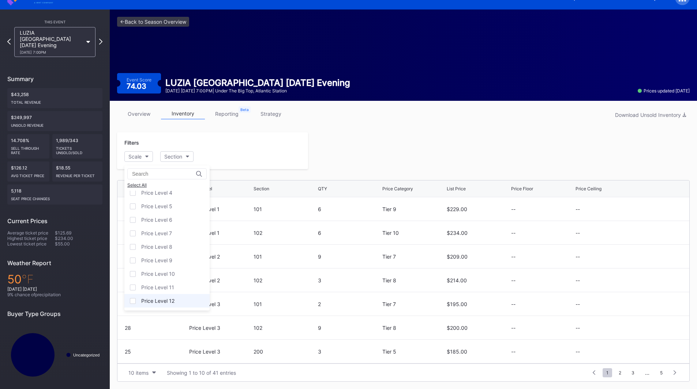
click at [163, 299] on div "Price Level 12" at bounding box center [157, 301] width 33 height 6
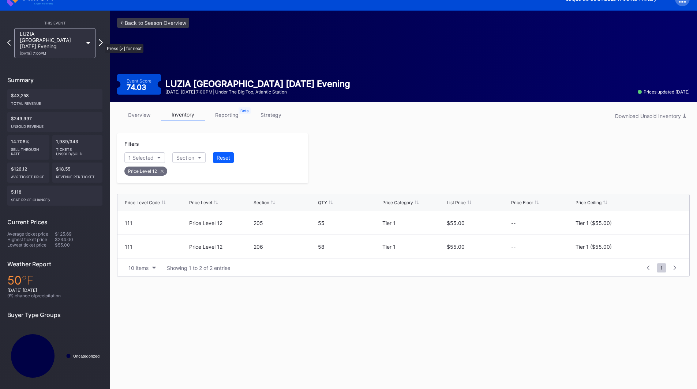
click at [101, 40] on icon at bounding box center [101, 42] width 4 height 7
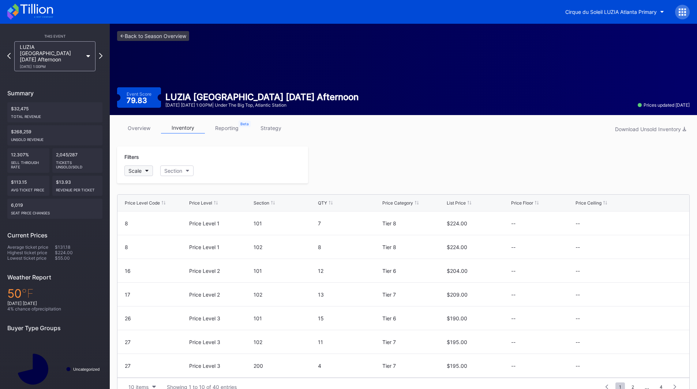
click at [145, 172] on button "Scale" at bounding box center [138, 171] width 29 height 11
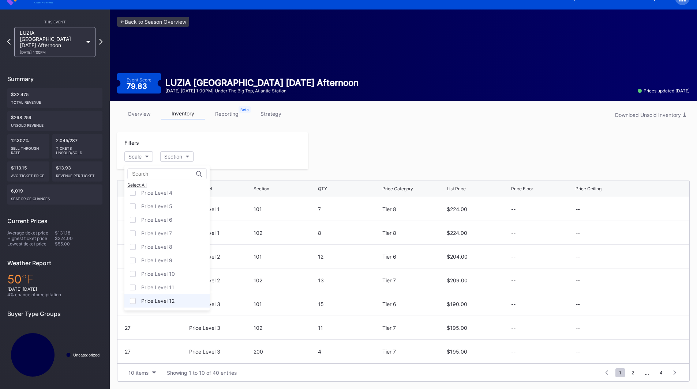
click at [166, 299] on div "Price Level 12" at bounding box center [157, 301] width 33 height 6
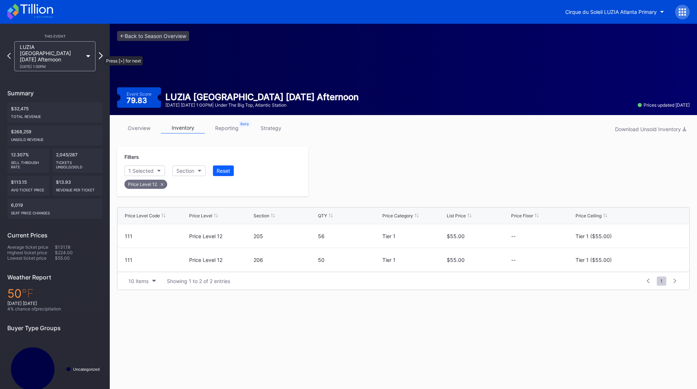
click at [101, 53] on icon at bounding box center [101, 55] width 4 height 7
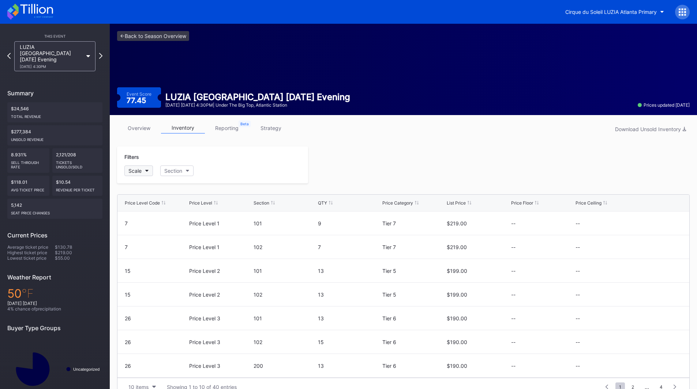
click at [139, 169] on div "Scale" at bounding box center [134, 171] width 13 height 6
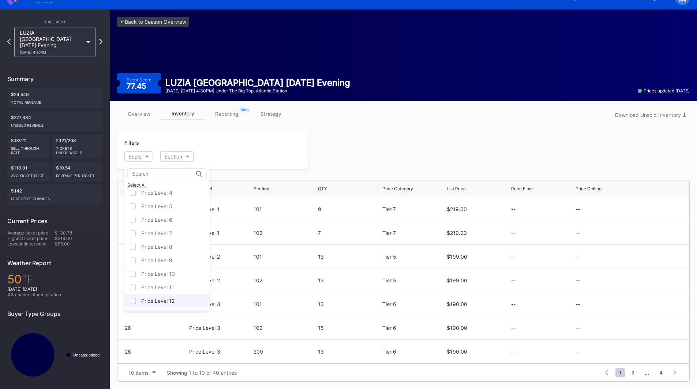
click at [167, 299] on div "Price Level 12" at bounding box center [157, 301] width 33 height 6
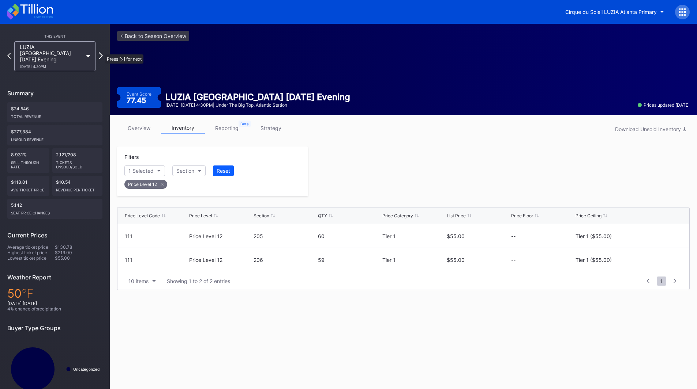
click at [101, 52] on icon at bounding box center [101, 55] width 4 height 7
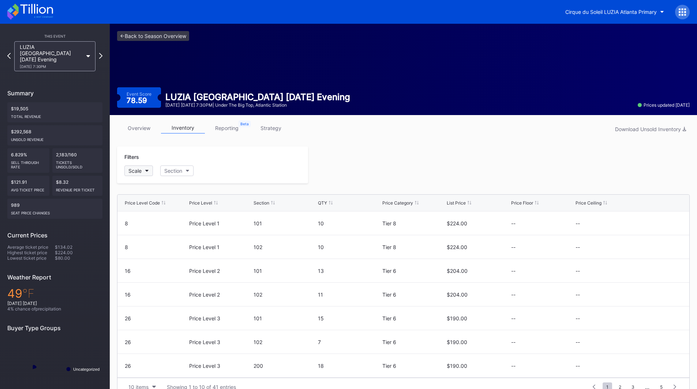
click at [139, 169] on div "Scale" at bounding box center [134, 171] width 13 height 6
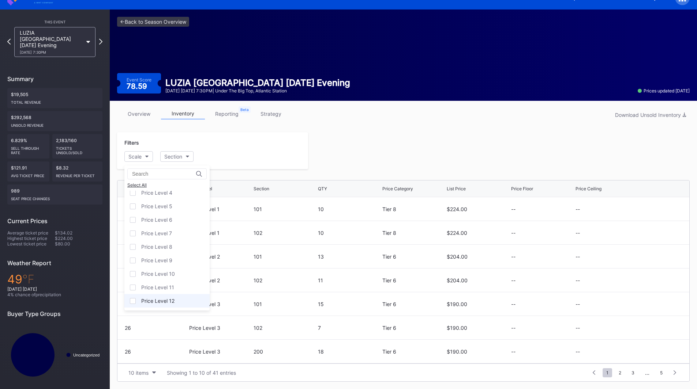
click at [167, 298] on div "Price Level 12" at bounding box center [157, 301] width 33 height 6
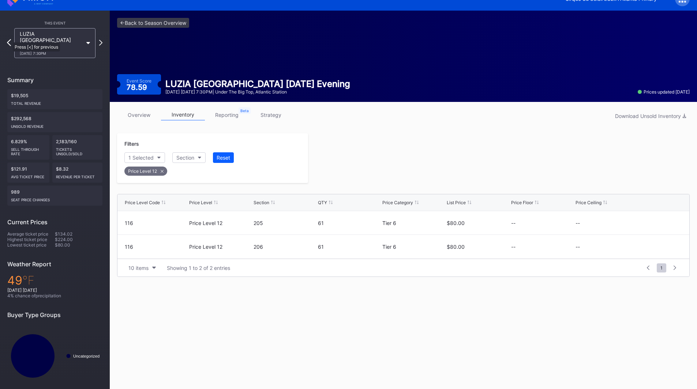
click at [9, 39] on icon at bounding box center [9, 42] width 4 height 7
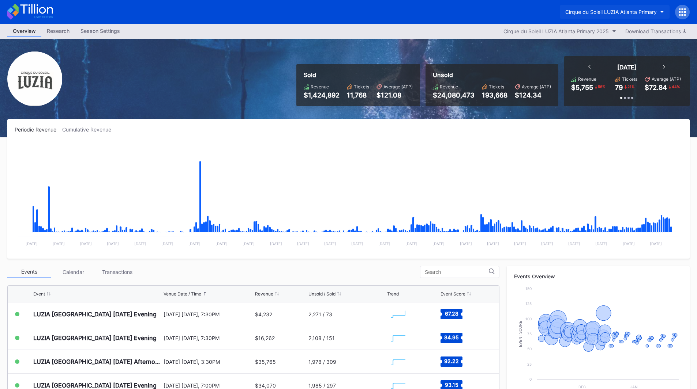
click at [619, 11] on div "Cirque du Soleil LUZIA Atlanta Primary" at bounding box center [610, 12] width 91 height 6
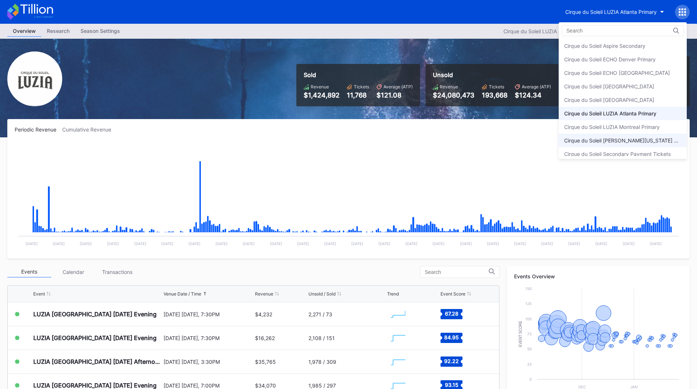
click at [653, 139] on div "Cirque du Soleil [PERSON_NAME][US_STATE] Primary" at bounding box center [622, 140] width 117 height 6
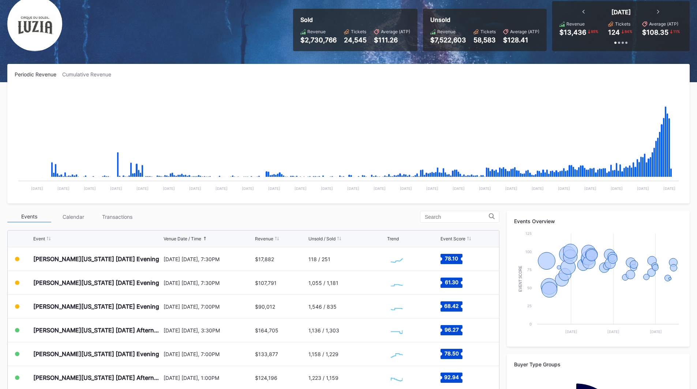
scroll to position [73, 0]
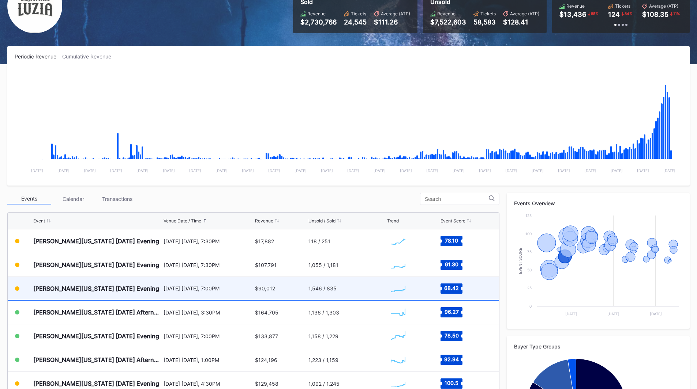
click at [220, 295] on div "[DATE] [DATE], 7:00PM" at bounding box center [208, 288] width 90 height 23
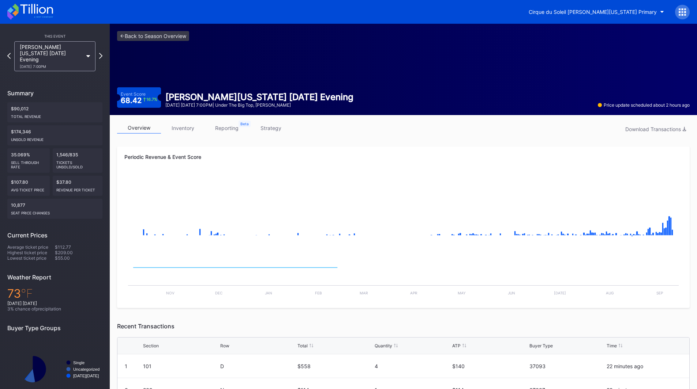
click at [182, 130] on link "inventory" at bounding box center [183, 127] width 44 height 11
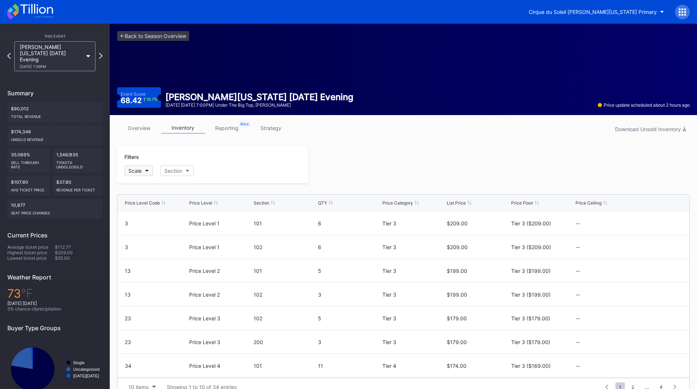
click at [148, 171] on icon "button" at bounding box center [147, 171] width 4 height 2
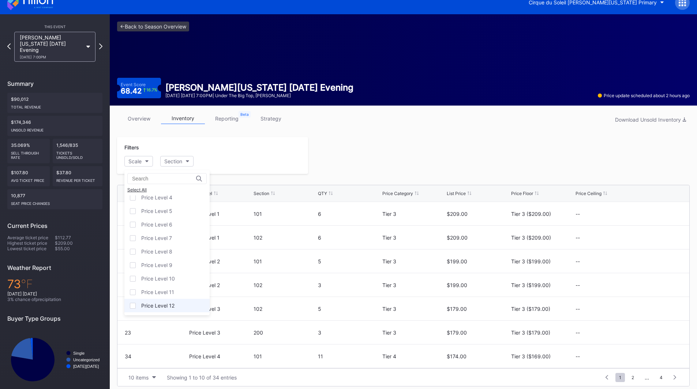
scroll to position [14, 0]
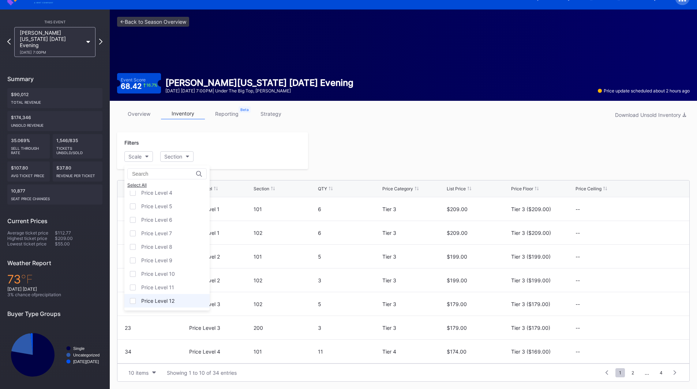
click at [167, 296] on div "Price Level 12" at bounding box center [166, 301] width 85 height 14
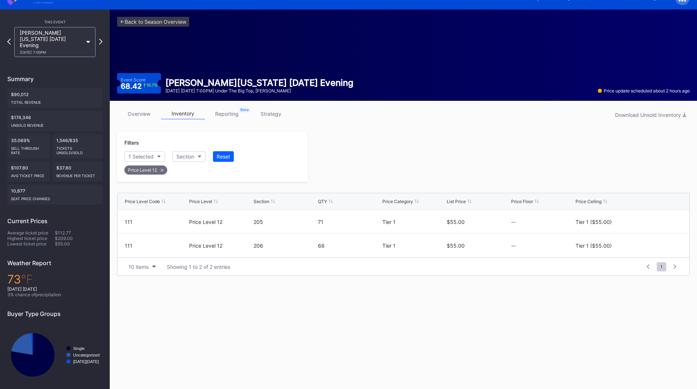
scroll to position [13, 0]
